Goal: Transaction & Acquisition: Download file/media

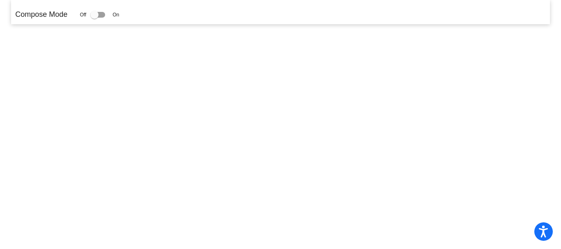
click at [95, 15] on div at bounding box center [94, 15] width 8 height 8
click at [94, 18] on input "checkbox" at bounding box center [94, 18] width 0 height 0
click at [104, 13] on div at bounding box center [97, 15] width 15 height 6
click at [94, 18] on input "checkbox" at bounding box center [94, 18] width 0 height 0
checkbox input "false"
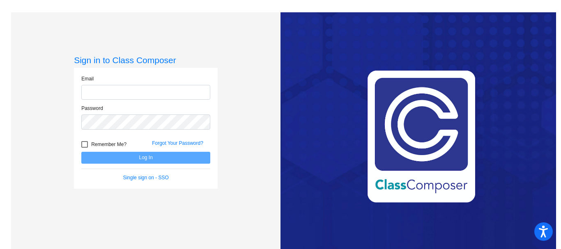
type input "[PERSON_NAME][EMAIL_ADDRESS][PERSON_NAME][DOMAIN_NAME]"
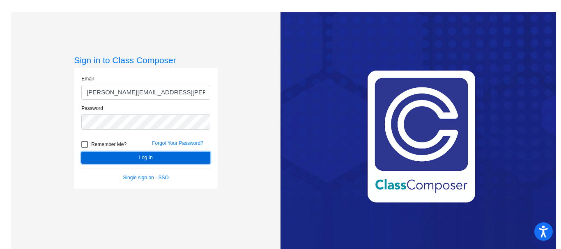
click at [126, 157] on button "Log In" at bounding box center [145, 158] width 129 height 12
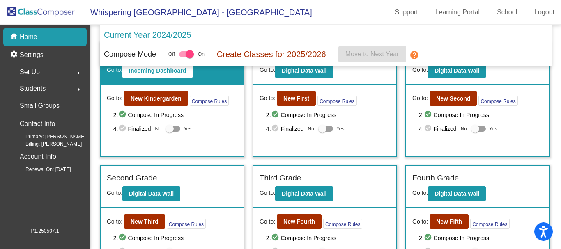
scroll to position [32, 0]
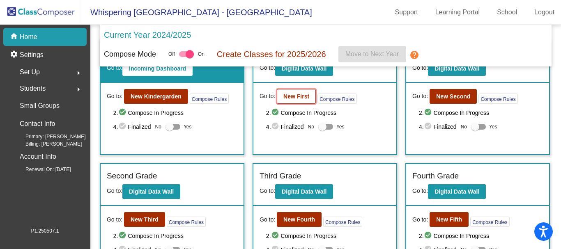
click at [289, 96] on b "New First" at bounding box center [296, 96] width 26 height 7
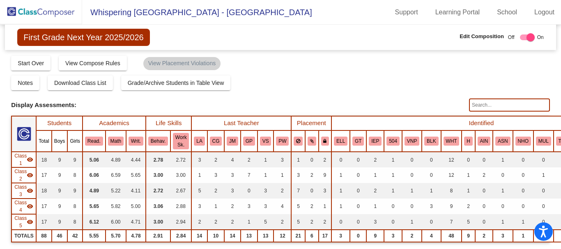
click at [480, 107] on input "text" at bounding box center [509, 104] width 81 height 13
type input "l"
click at [34, 14] on img at bounding box center [41, 12] width 82 height 24
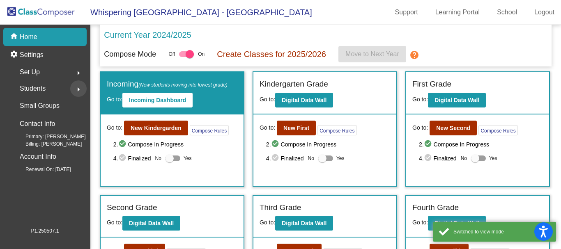
click at [77, 90] on mat-icon "arrow_right" at bounding box center [78, 90] width 10 height 10
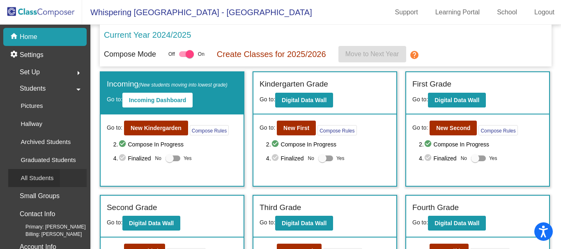
click at [39, 174] on p "All Students" at bounding box center [37, 178] width 33 height 10
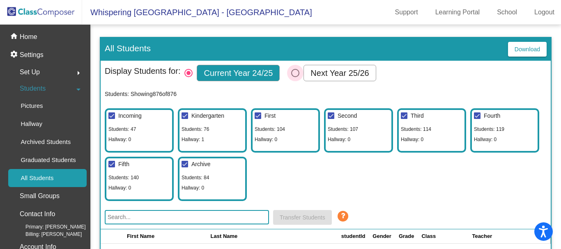
click at [297, 73] on div "Select Columns" at bounding box center [295, 73] width 8 height 8
click at [295, 77] on input "Next Year 25/26" at bounding box center [295, 77] width 0 height 0
radio input "true"
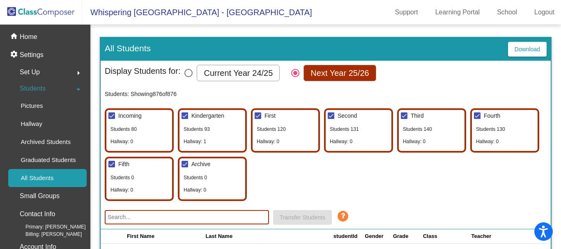
click at [184, 215] on input "text" at bounding box center [187, 217] width 164 height 14
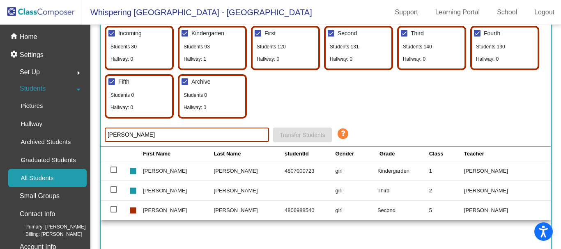
scroll to position [83, 0]
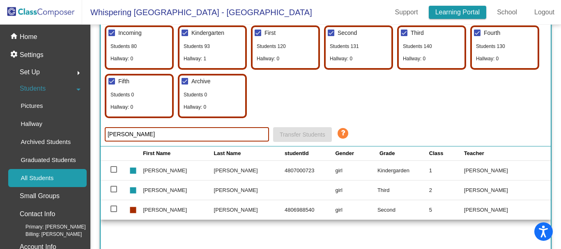
type input "luna"
